Goal: Information Seeking & Learning: Learn about a topic

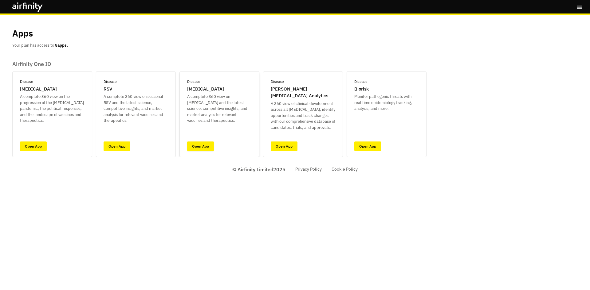
click at [208, 149] on link "Open App" at bounding box center [200, 147] width 27 height 10
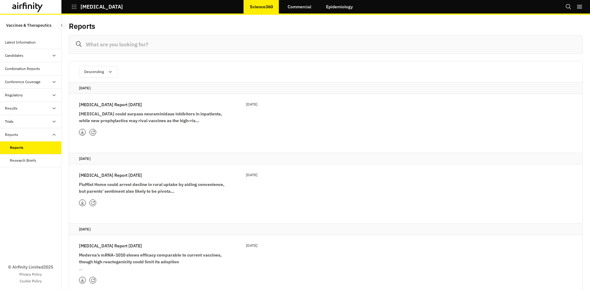
click at [94, 104] on p "Influenza Report 30th September" at bounding box center [110, 104] width 63 height 7
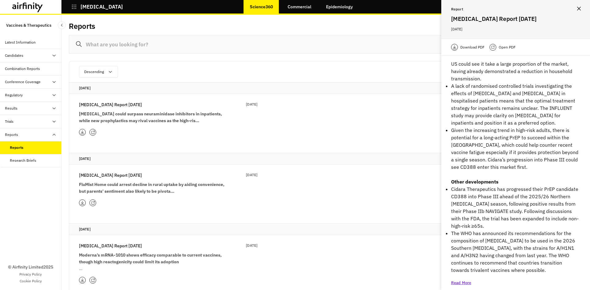
scroll to position [53, 0]
click at [467, 280] on p "Read More" at bounding box center [461, 283] width 20 height 6
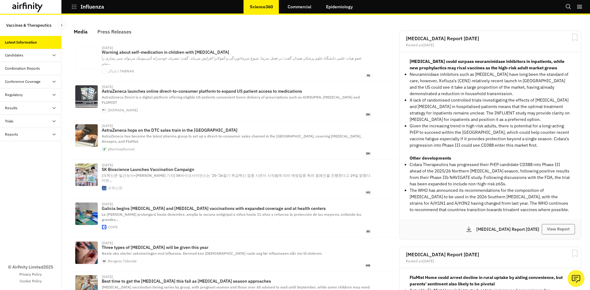
scroll to position [379, 180]
click at [18, 132] on div "Reports" at bounding box center [33, 135] width 57 height 6
click at [16, 148] on div "Reports" at bounding box center [16, 148] width 13 height 6
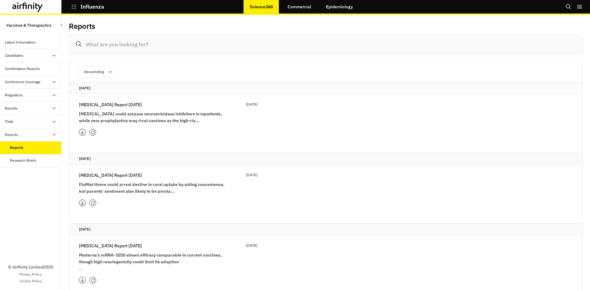
scroll to position [31, 0]
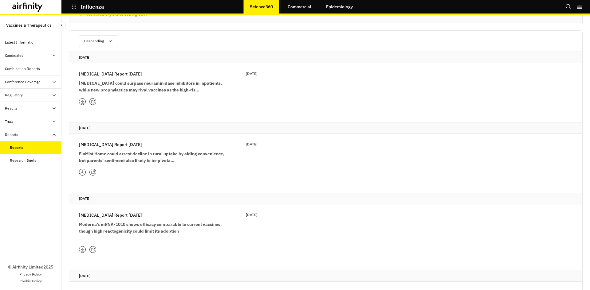
click at [128, 145] on p "[MEDICAL_DATA] Report [DATE]" at bounding box center [110, 144] width 63 height 7
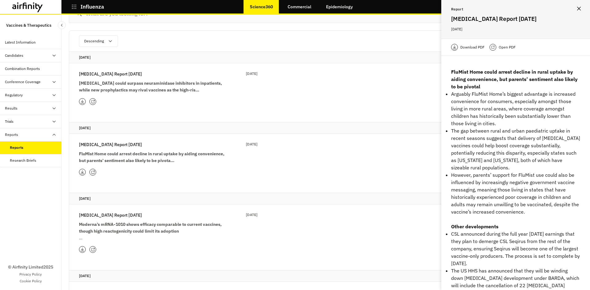
click at [505, 49] on p "Open PDF" at bounding box center [507, 47] width 17 height 6
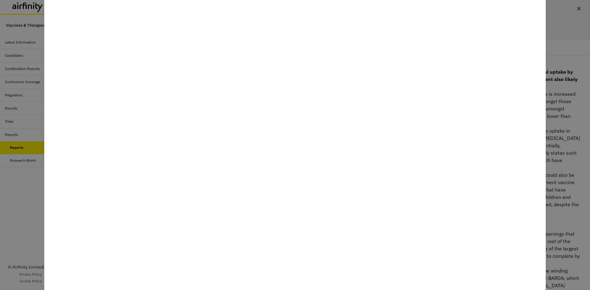
click at [26, 65] on div at bounding box center [295, 145] width 590 height 290
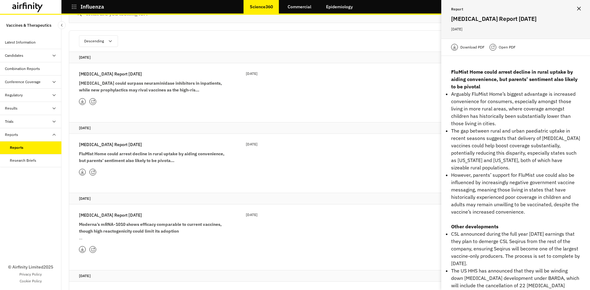
click at [504, 44] on p "Open PDF" at bounding box center [507, 47] width 17 height 6
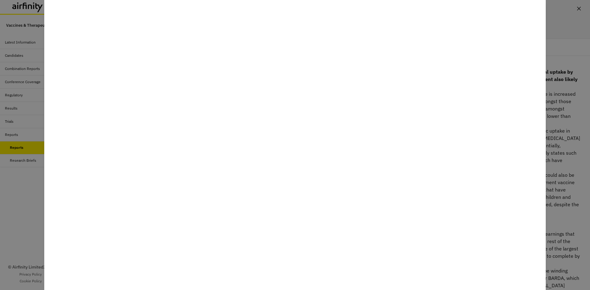
click at [0, 91] on div at bounding box center [295, 145] width 590 height 290
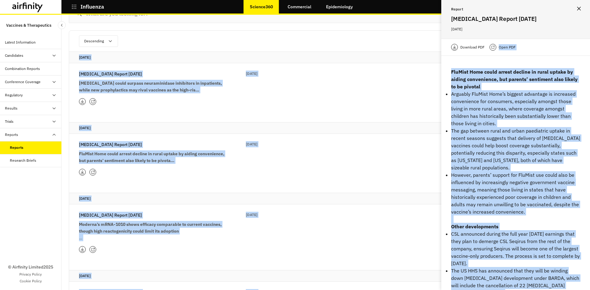
click at [497, 46] on div "Open PDF" at bounding box center [502, 47] width 26 height 7
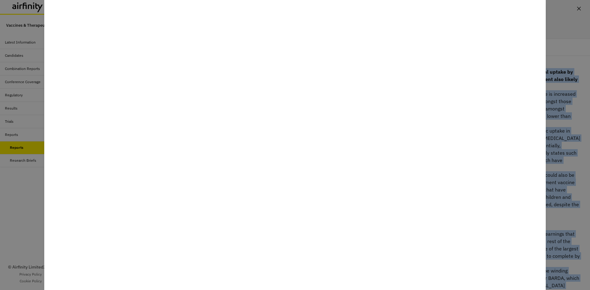
click at [41, 138] on div at bounding box center [295, 145] width 590 height 290
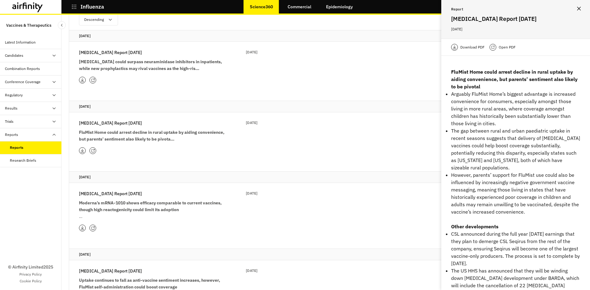
scroll to position [61, 0]
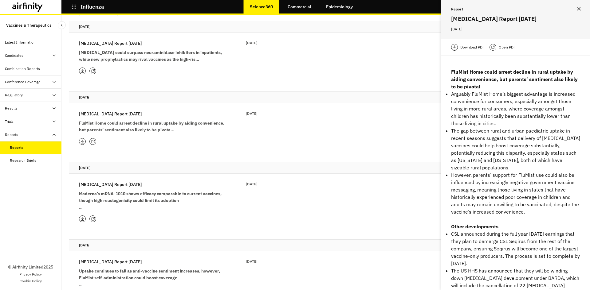
click at [123, 184] on p "Influenza Report 29th July" at bounding box center [110, 184] width 63 height 7
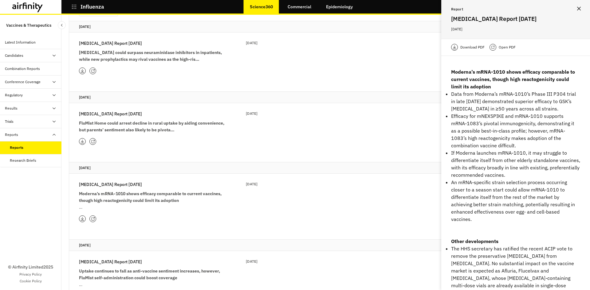
click at [501, 51] on div "Download PDF Open PDF" at bounding box center [515, 47] width 149 height 17
click at [501, 49] on p "Open PDF" at bounding box center [507, 47] width 17 height 6
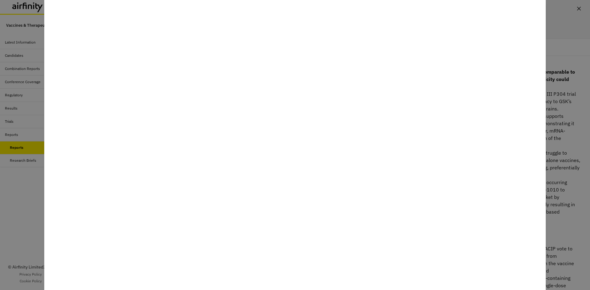
click at [6, 88] on div at bounding box center [295, 145] width 590 height 290
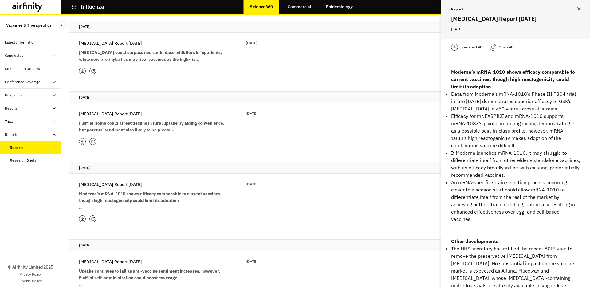
click at [133, 195] on strong "Moderna’s mRNA-1010 shows efficacy comparable to current vaccines, though high …" at bounding box center [150, 197] width 143 height 12
click at [504, 48] on p "Open PDF" at bounding box center [507, 47] width 17 height 6
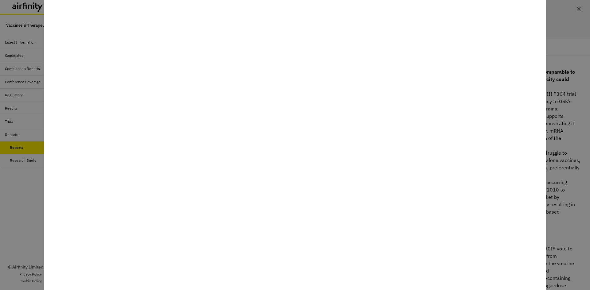
click at [571, 135] on div at bounding box center [295, 145] width 590 height 290
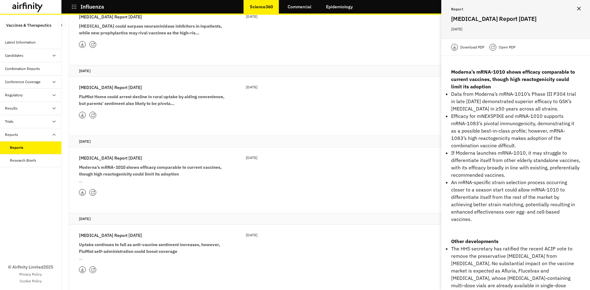
scroll to position [123, 0]
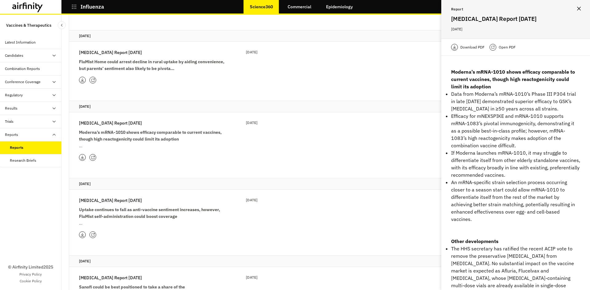
click at [117, 206] on div "Influenza Report 24th June 24 Jun 2025 Uptake continues to fall as anti-vaccine…" at bounding box center [168, 211] width 179 height 29
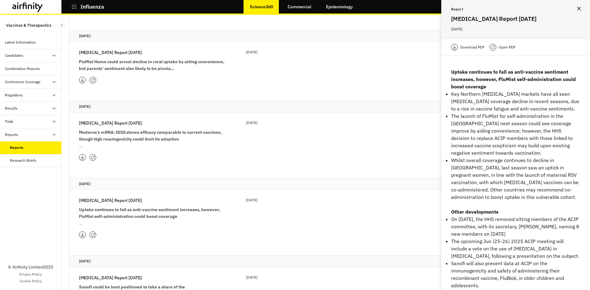
click at [507, 44] on p "Open PDF" at bounding box center [507, 47] width 17 height 6
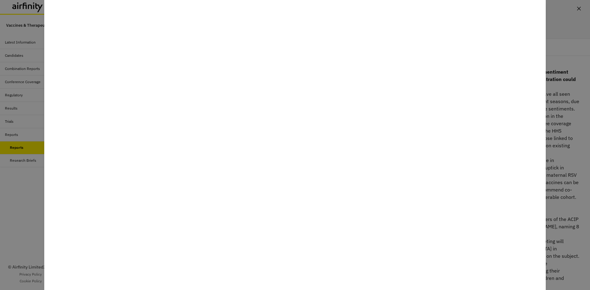
click at [565, 73] on div at bounding box center [295, 145] width 590 height 290
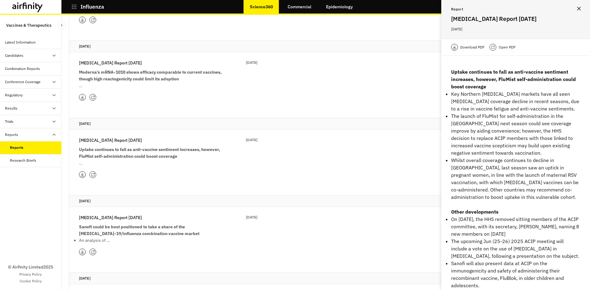
scroll to position [184, 0]
click at [134, 226] on strong "Sanofi could be best positioned to take a share of the COVID-19/influenza combi…" at bounding box center [139, 229] width 120 height 12
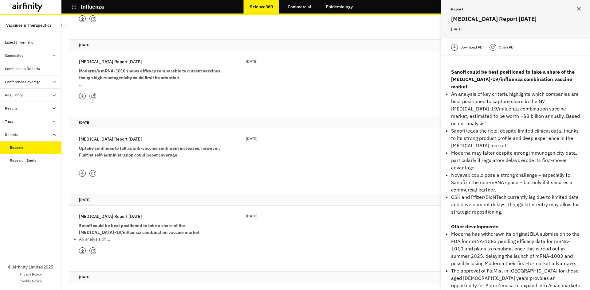
click at [505, 37] on div "Report Influenza Report 27th May 27 May 2025" at bounding box center [515, 19] width 149 height 39
click at [505, 42] on div "Download PDF Open PDF" at bounding box center [515, 47] width 149 height 17
click at [505, 48] on p "Open PDF" at bounding box center [507, 47] width 17 height 6
